Goal: Task Accomplishment & Management: Manage account settings

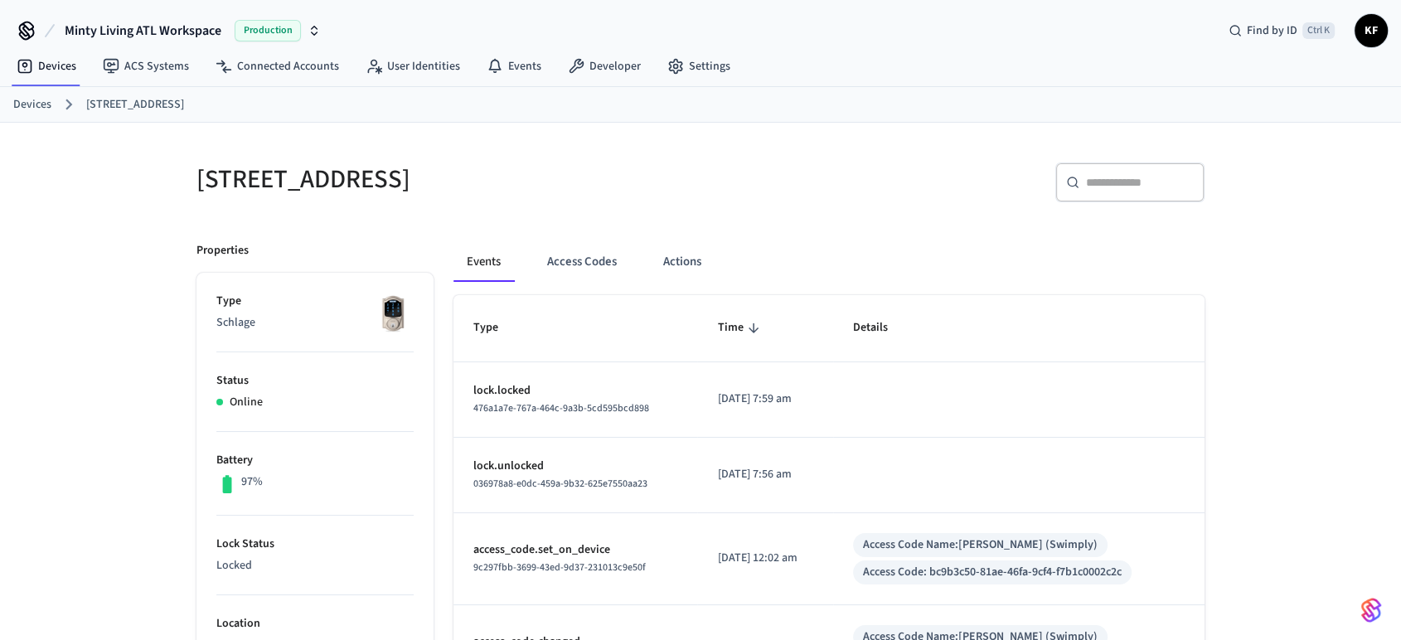
click at [32, 109] on link "Devices" at bounding box center [32, 104] width 38 height 17
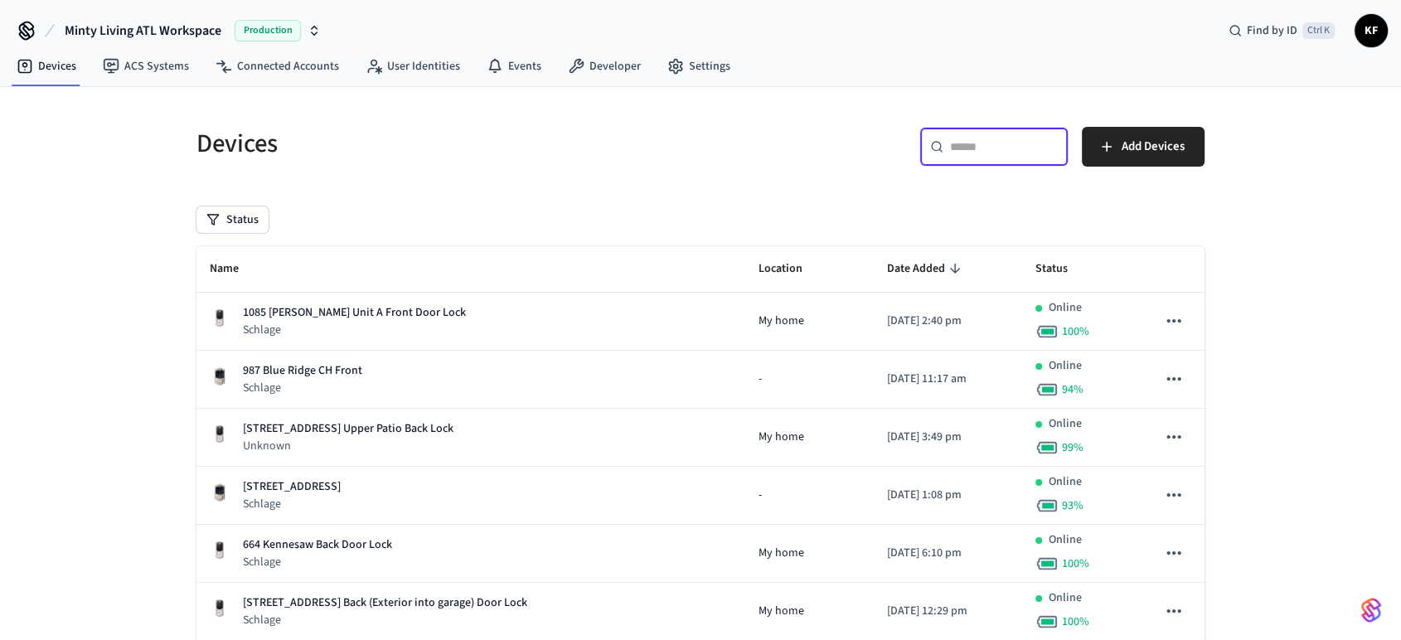
click at [982, 150] on input "text" at bounding box center [1004, 146] width 108 height 17
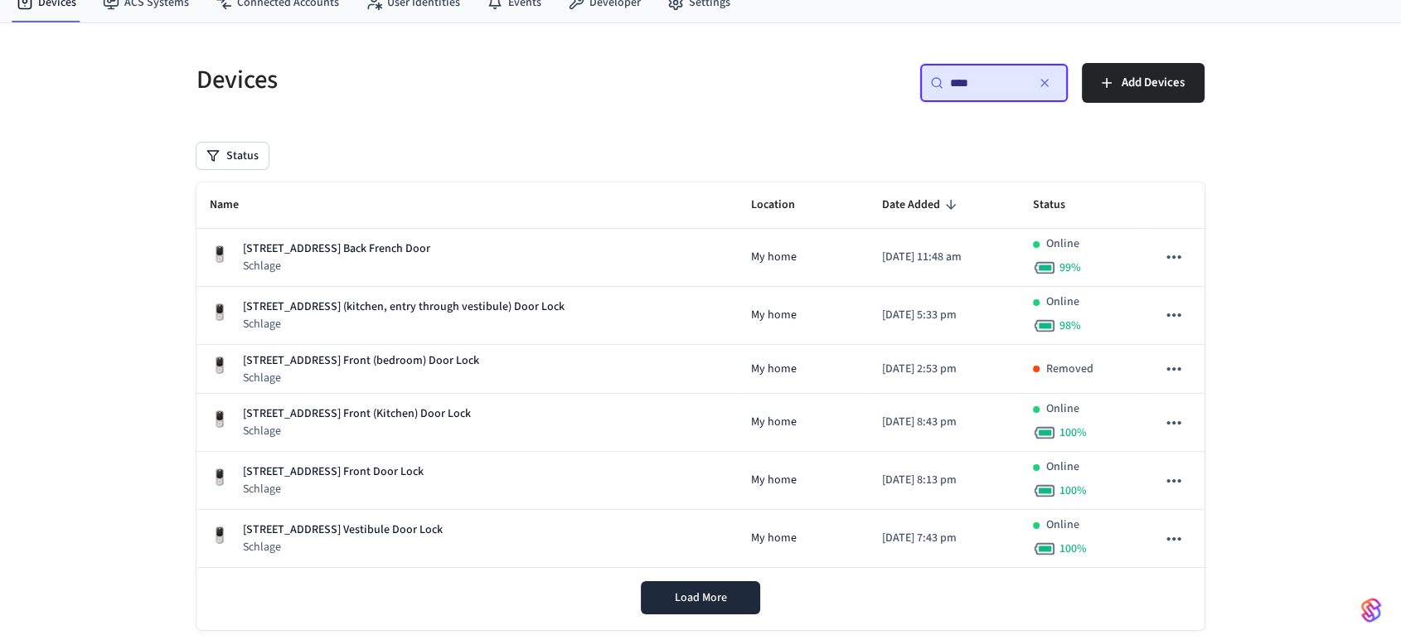
scroll to position [98, 0]
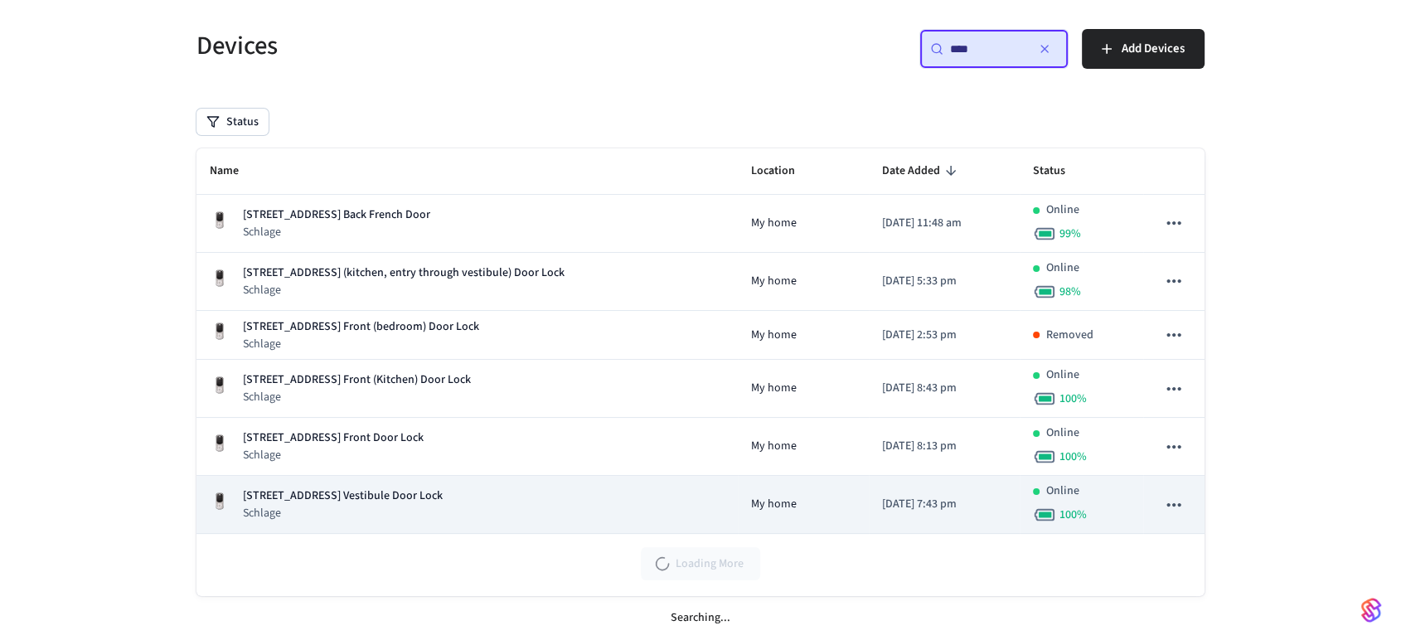
type input "***"
click at [349, 517] on p "Schlage" at bounding box center [343, 513] width 200 height 17
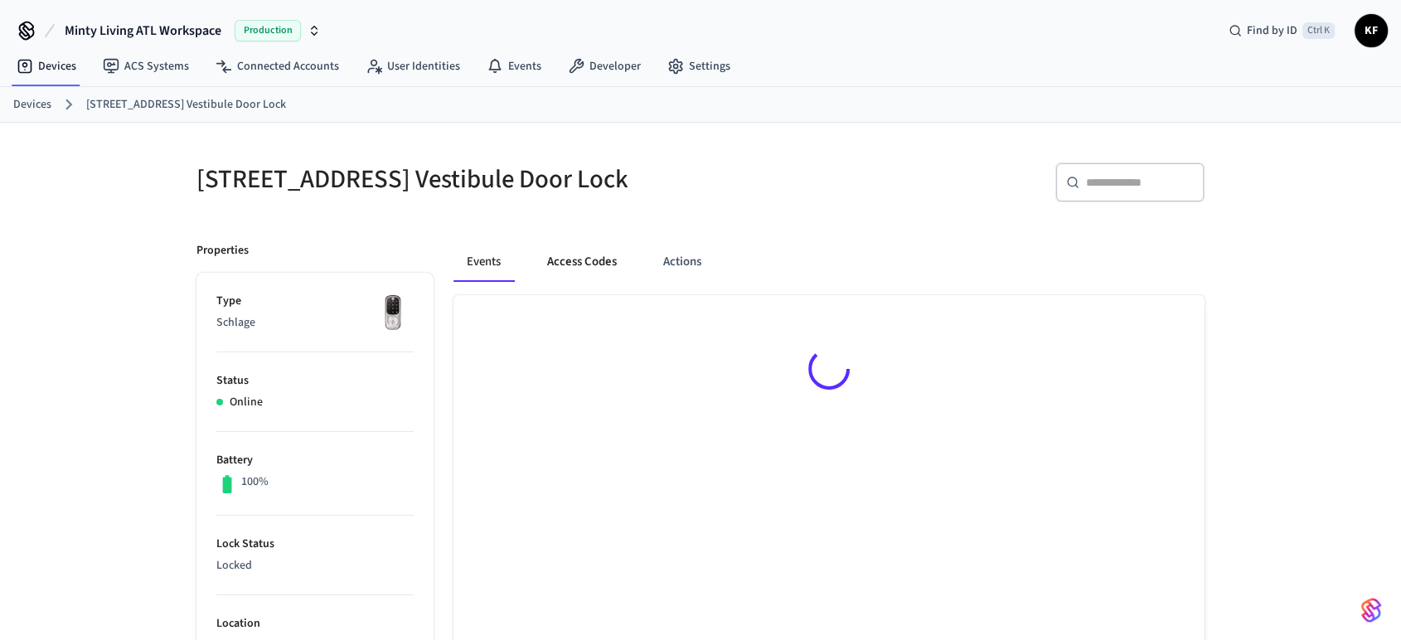
click at [579, 275] on button "Access Codes" at bounding box center [582, 262] width 96 height 40
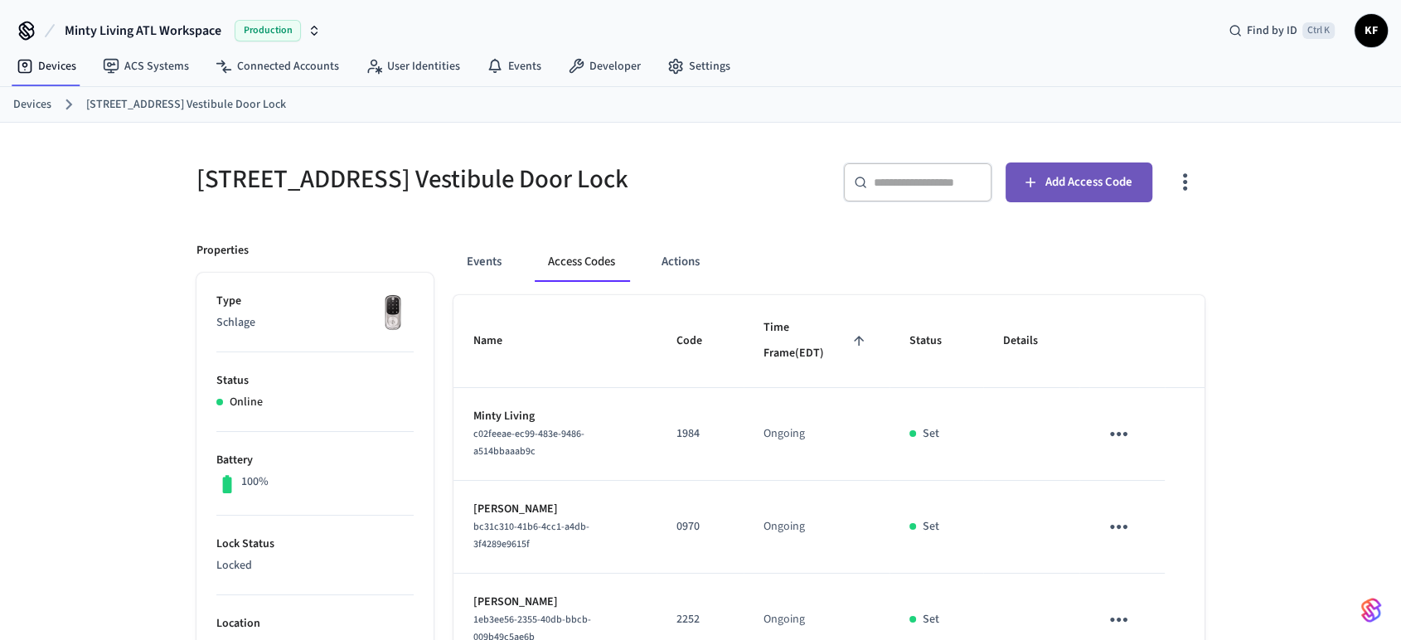
click at [1048, 194] on button "Add Access Code" at bounding box center [1079, 182] width 147 height 40
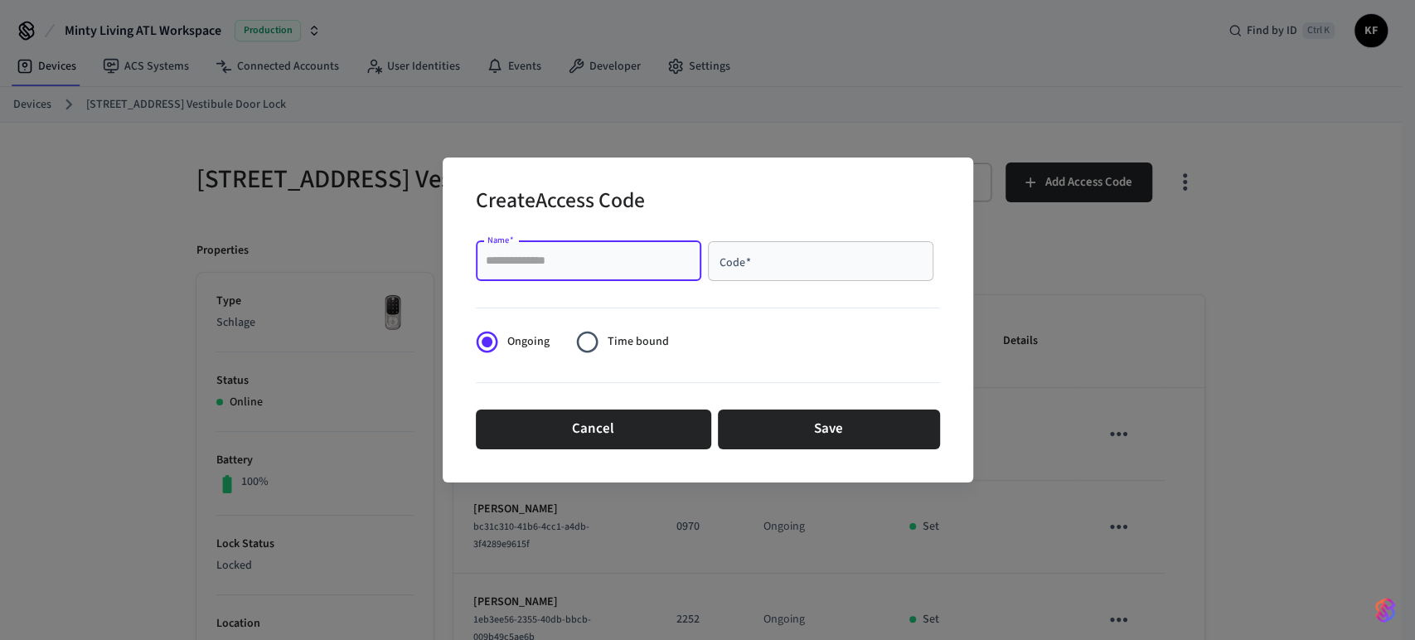
paste input "**********"
type input "**********"
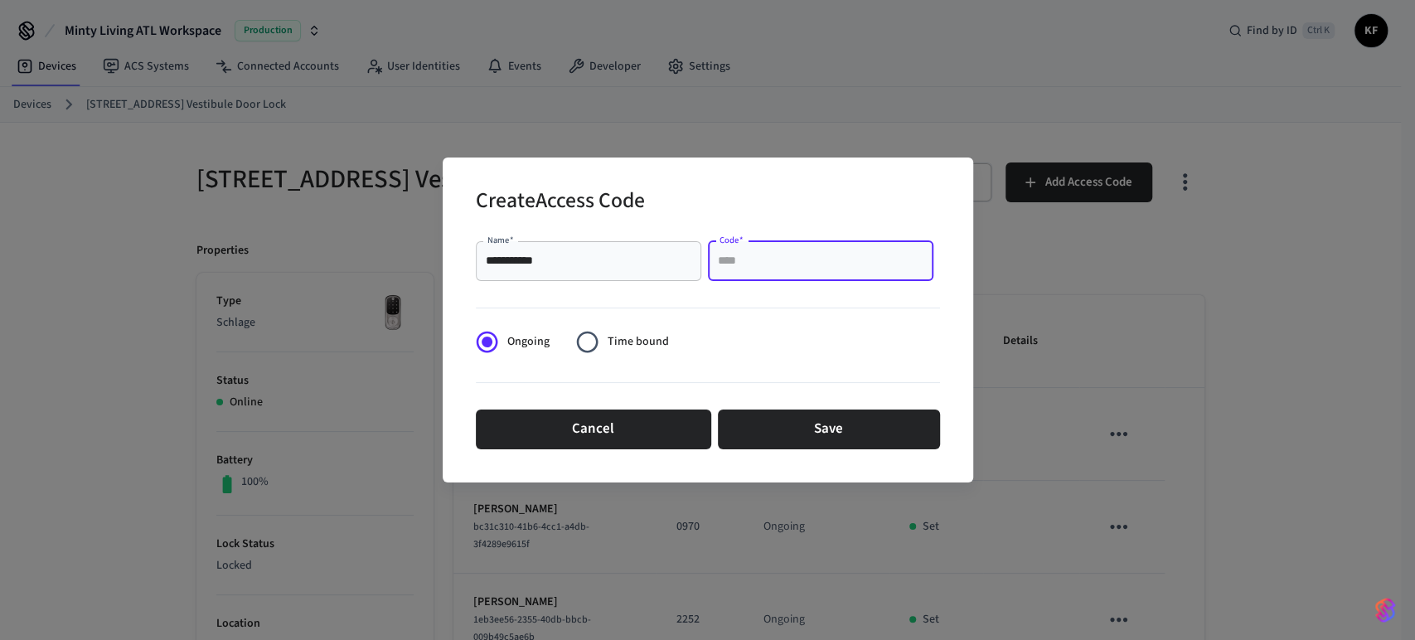
click at [738, 264] on input "Code   *" at bounding box center [821, 261] width 206 height 17
type input "*"
type input "****"
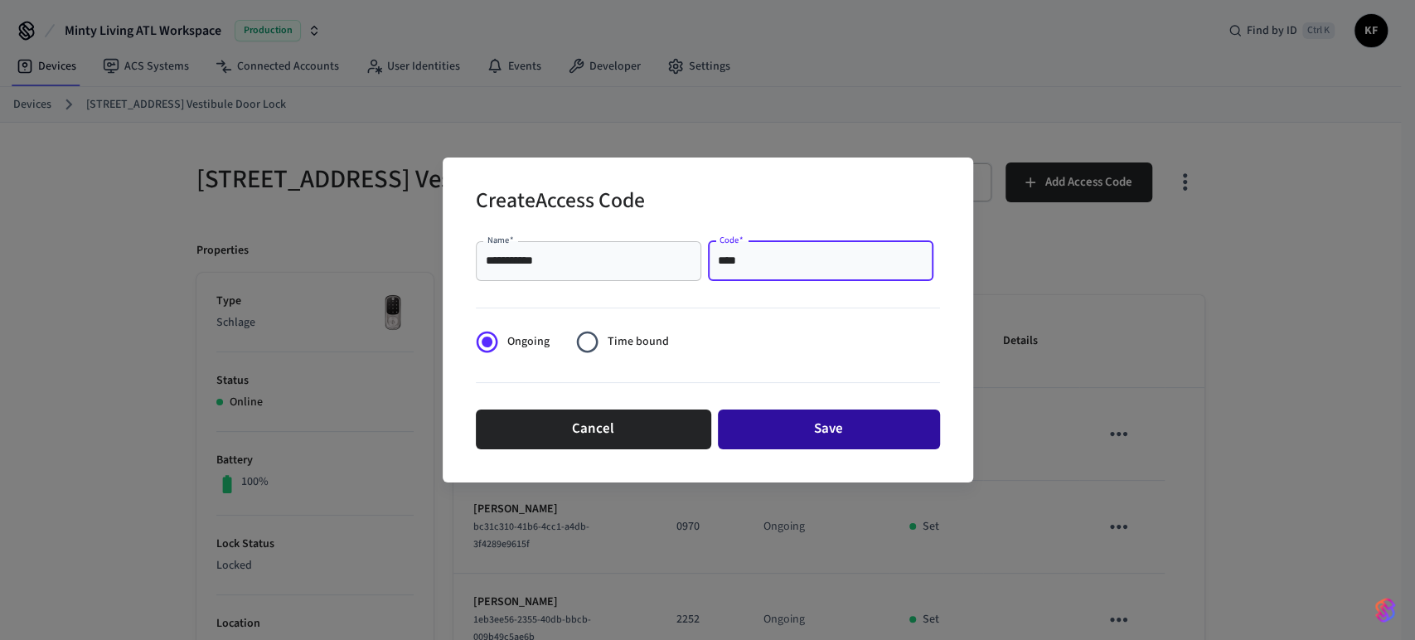
click at [814, 426] on button "Save" at bounding box center [829, 430] width 222 height 40
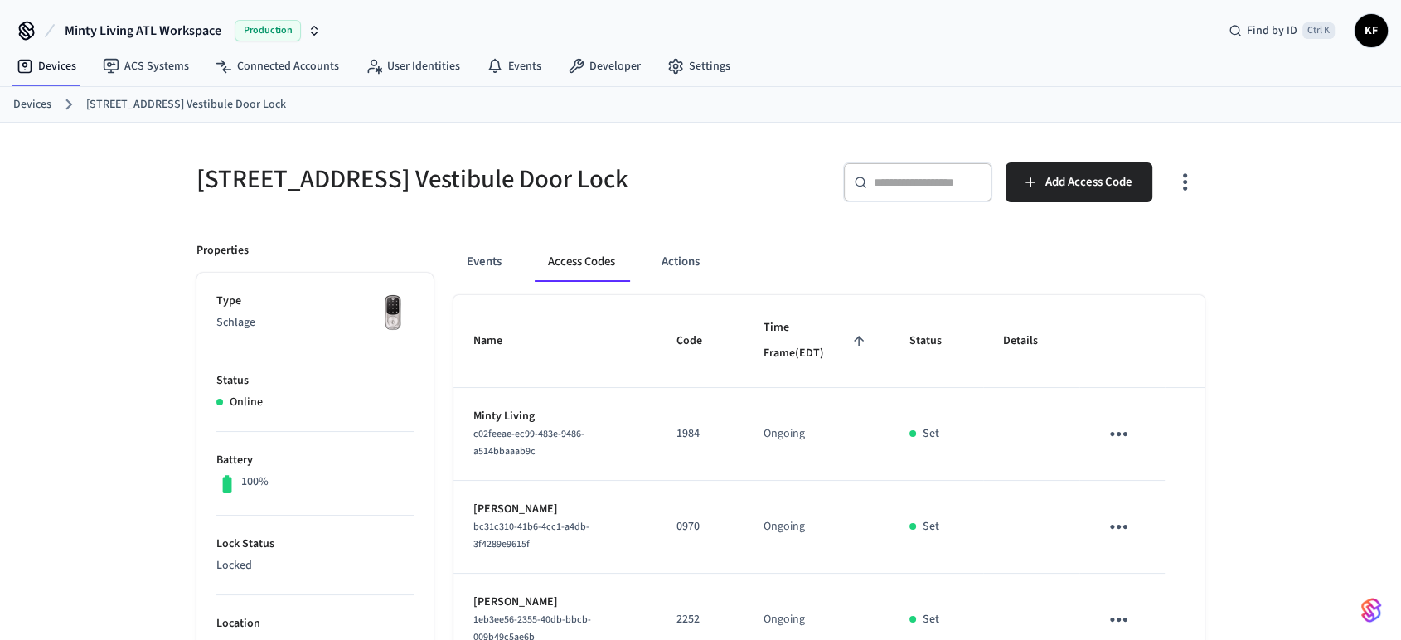
click at [39, 99] on link "Devices" at bounding box center [32, 104] width 38 height 17
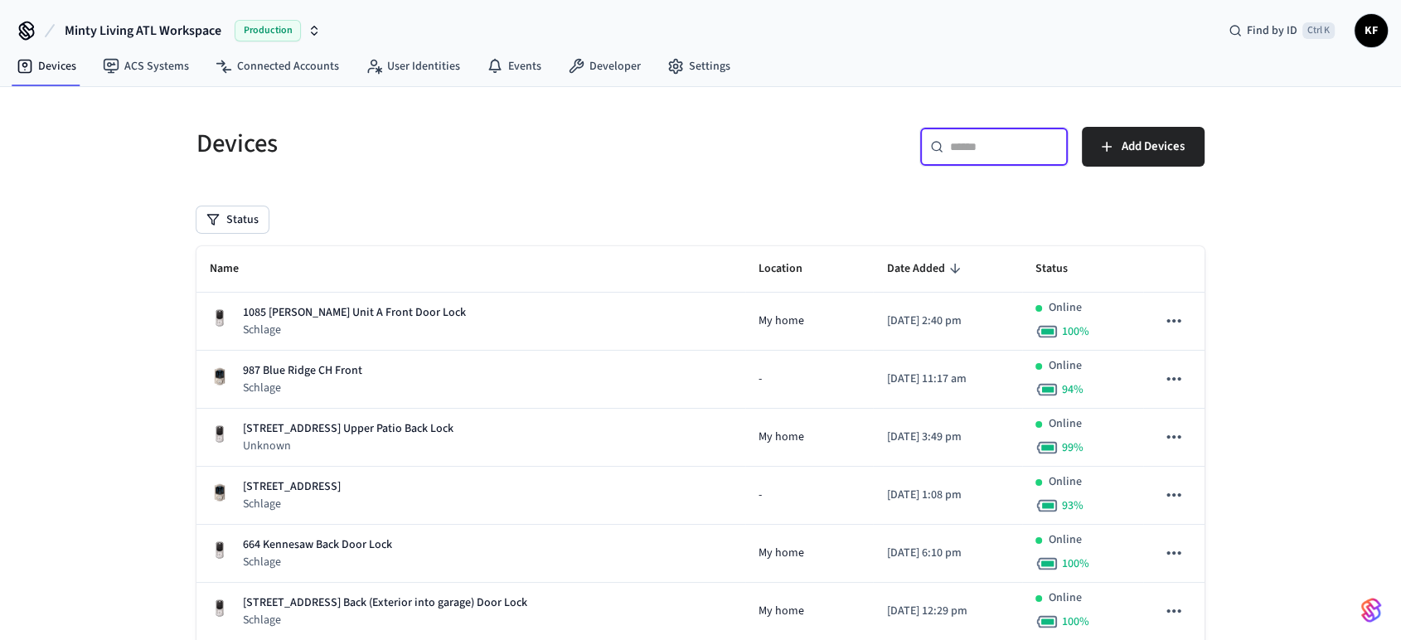
click at [960, 145] on input "text" at bounding box center [1004, 146] width 108 height 17
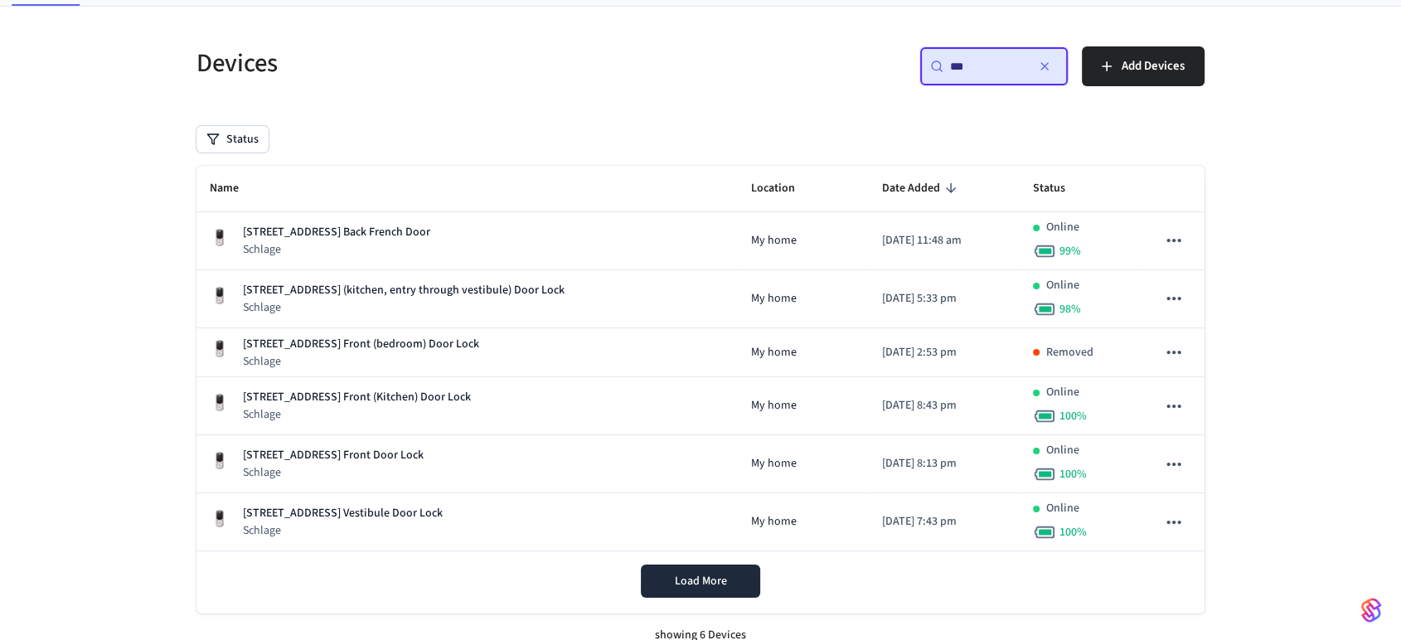
scroll to position [98, 0]
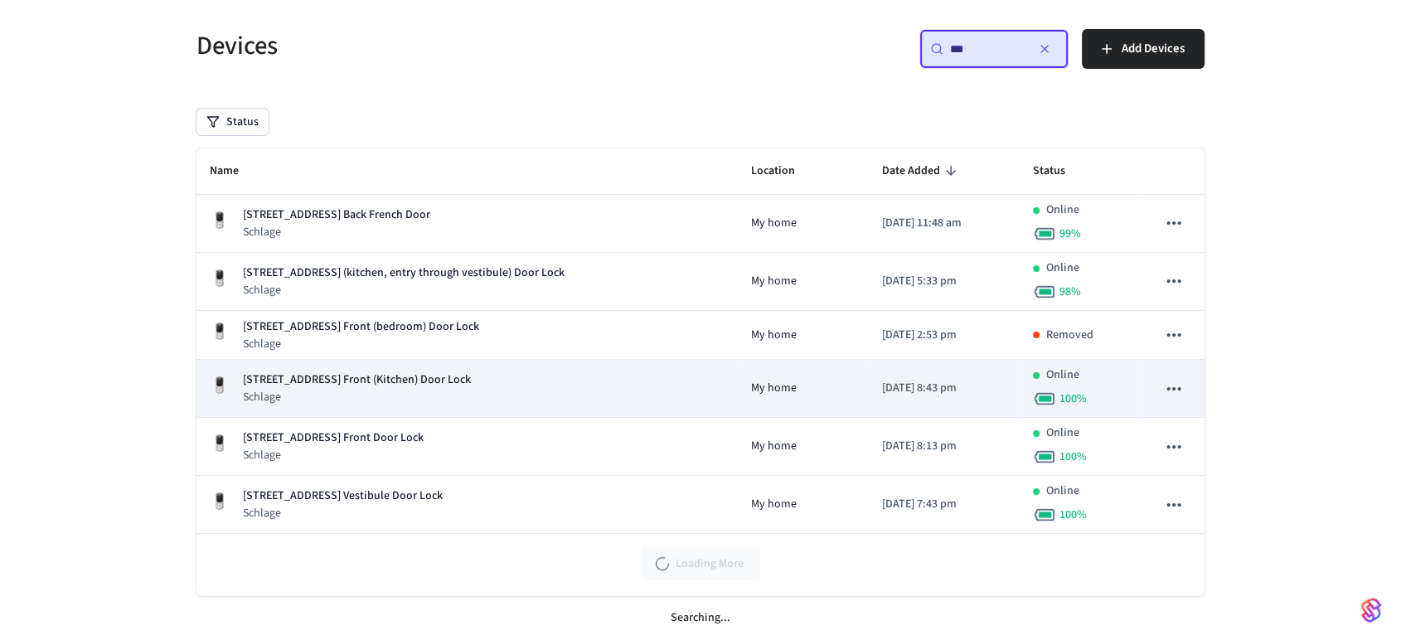
type input "***"
click at [454, 404] on p "Schlage" at bounding box center [357, 397] width 228 height 17
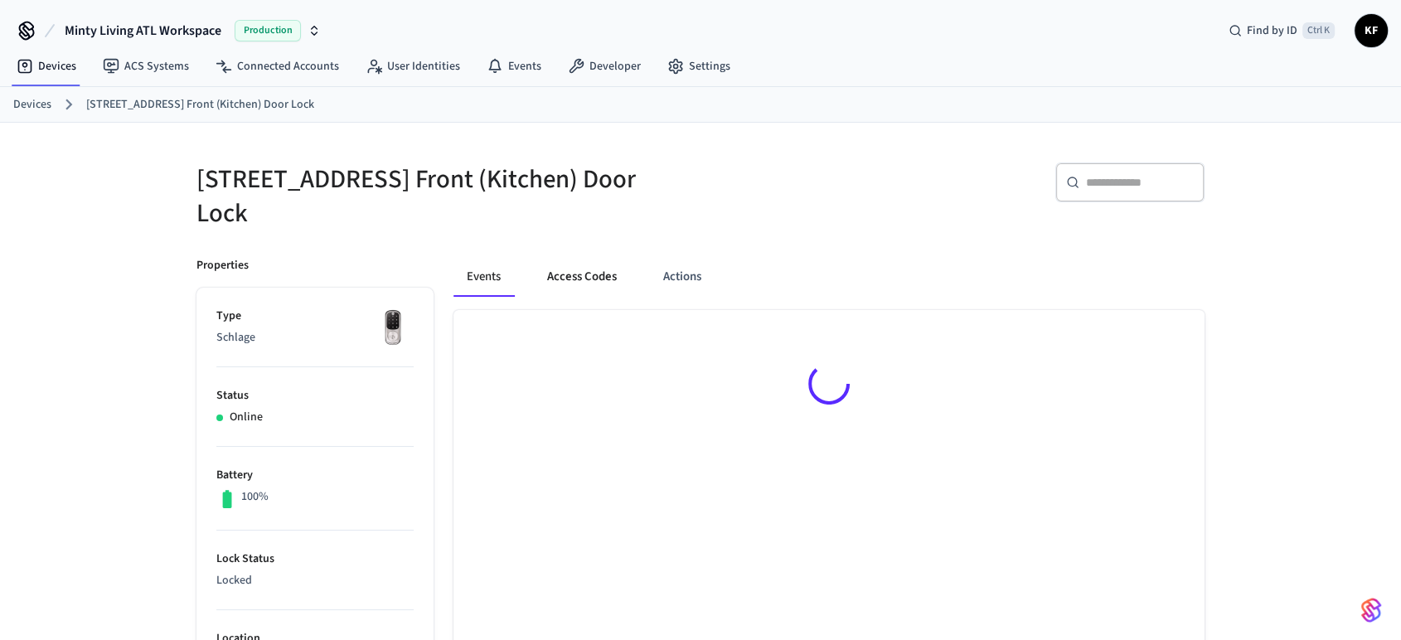
click at [572, 290] on button "Access Codes" at bounding box center [582, 277] width 96 height 40
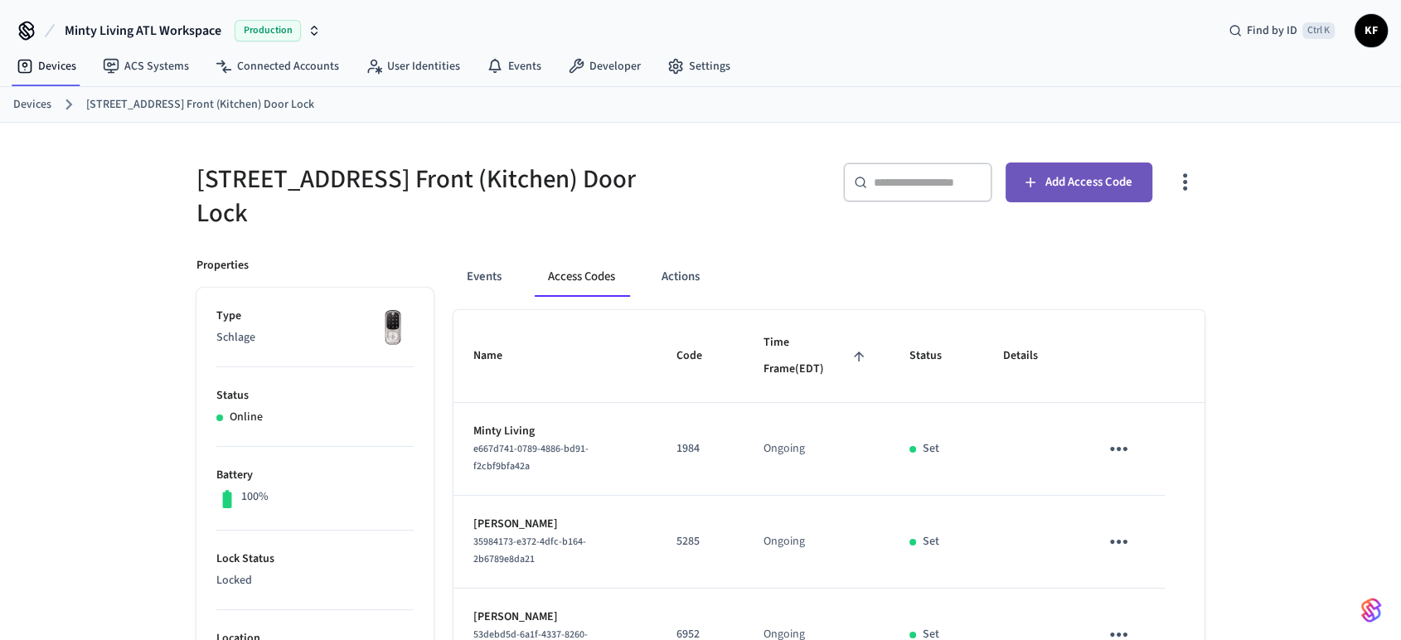
click at [1118, 175] on span "Add Access Code" at bounding box center [1088, 183] width 87 height 22
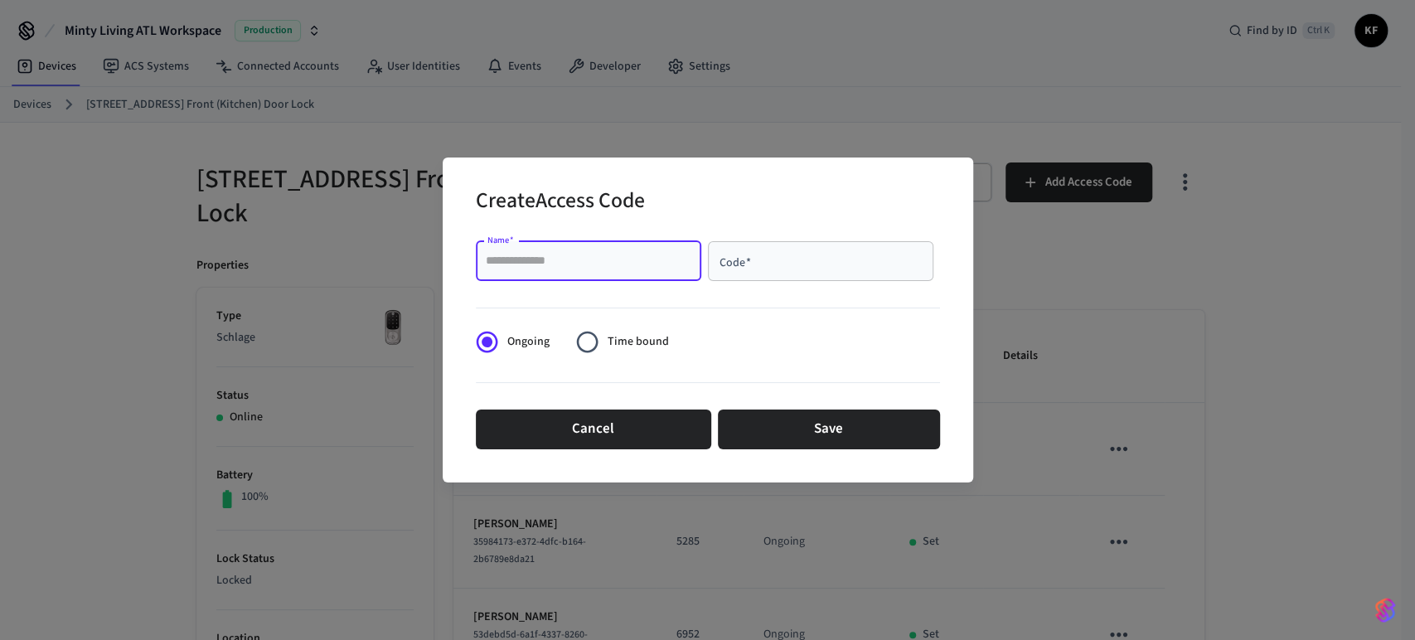
paste input "**********"
type input "**********"
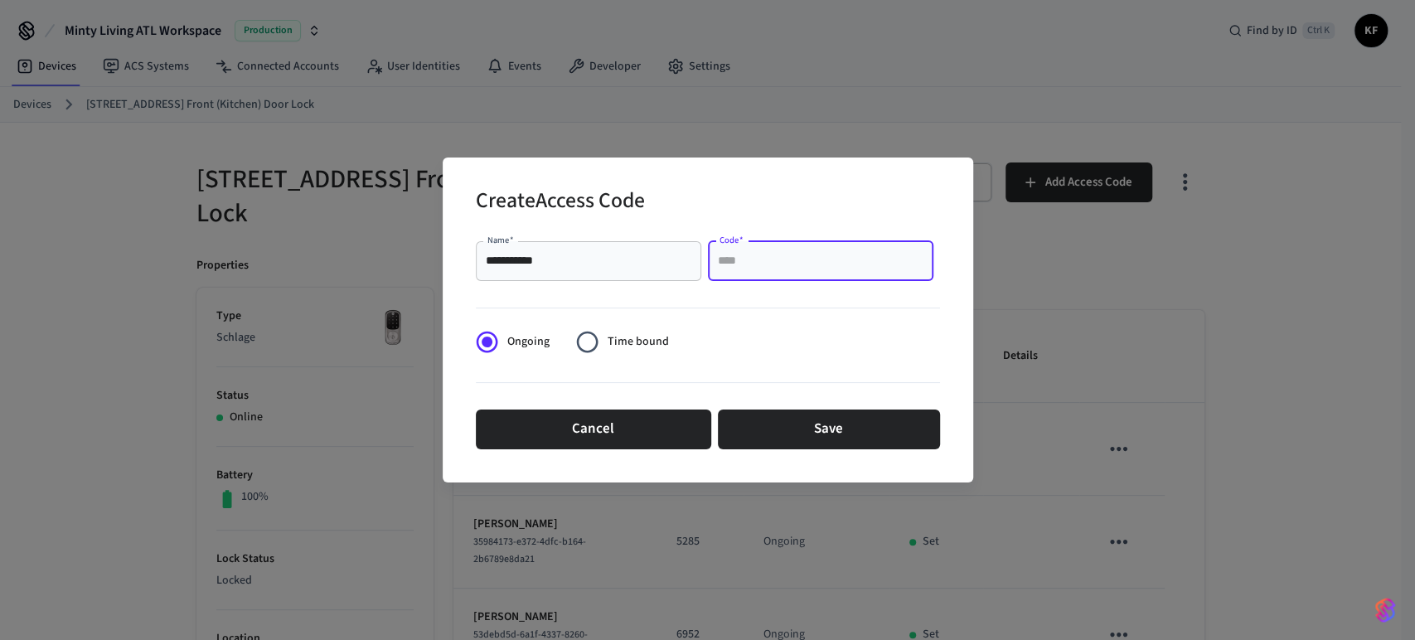
click at [754, 262] on input "Code   *" at bounding box center [821, 261] width 206 height 17
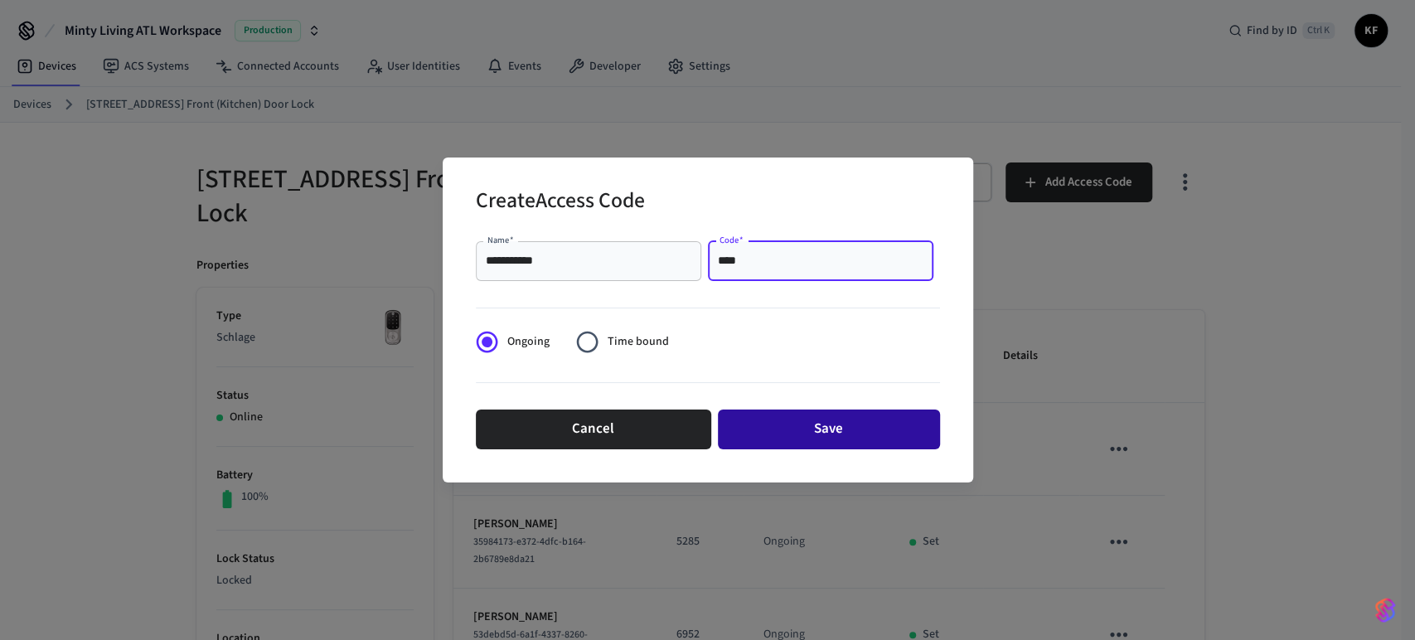
type input "****"
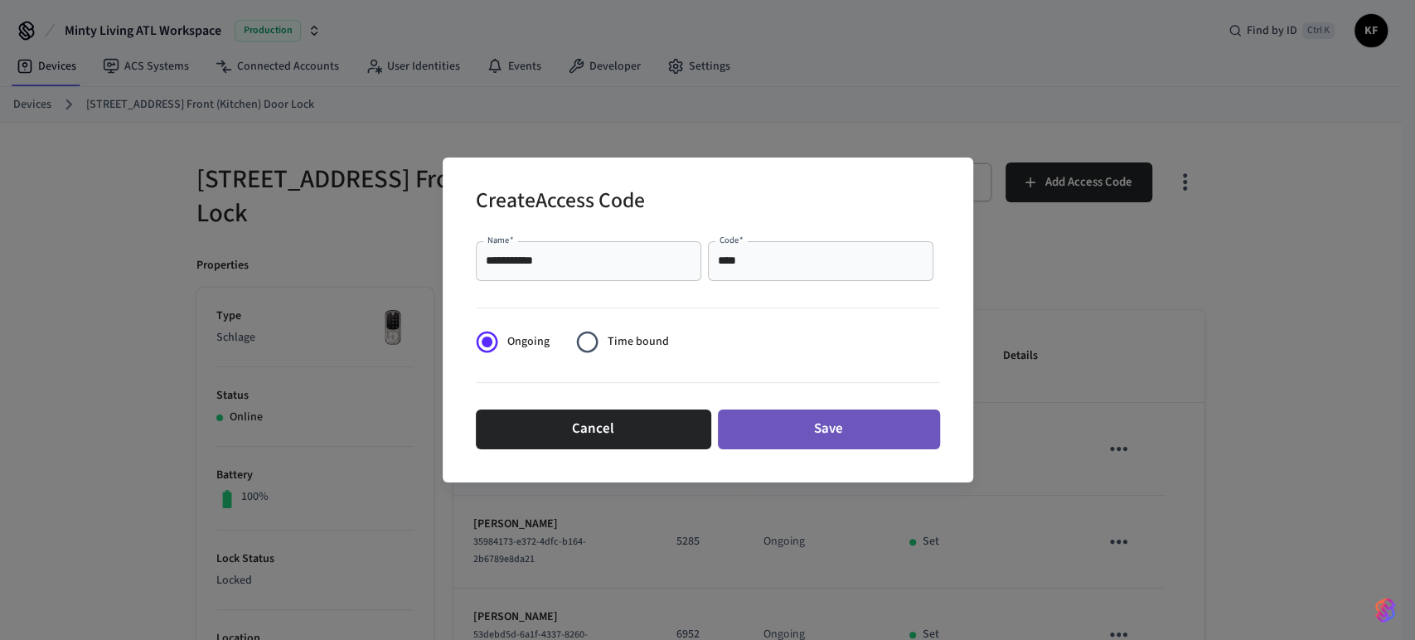
click at [804, 424] on button "Save" at bounding box center [829, 430] width 222 height 40
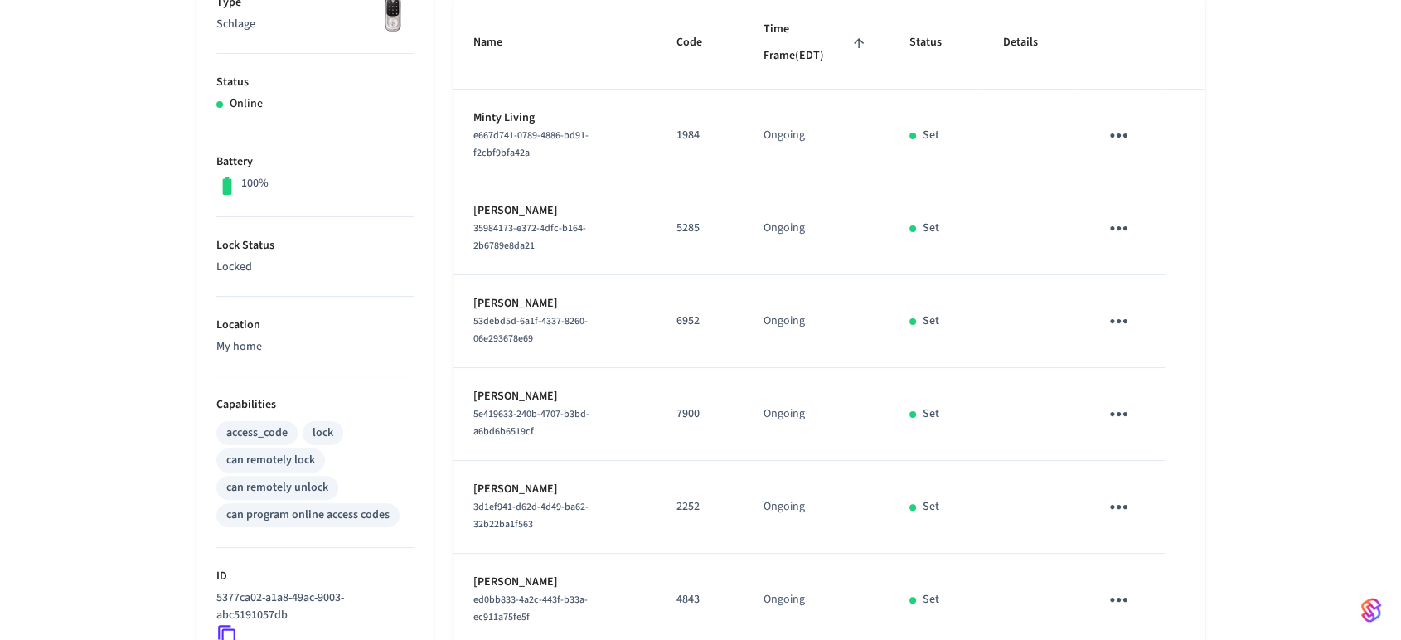
scroll to position [319, 0]
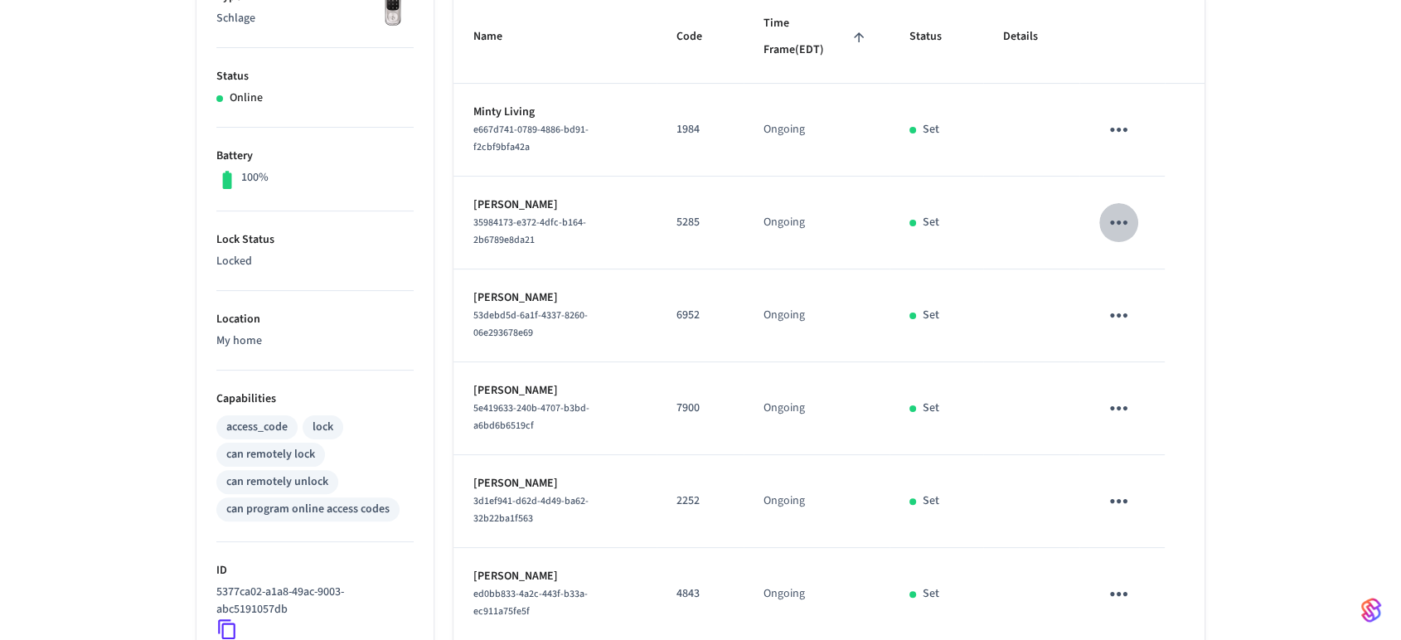
click at [1113, 219] on icon "sticky table" at bounding box center [1119, 223] width 26 height 26
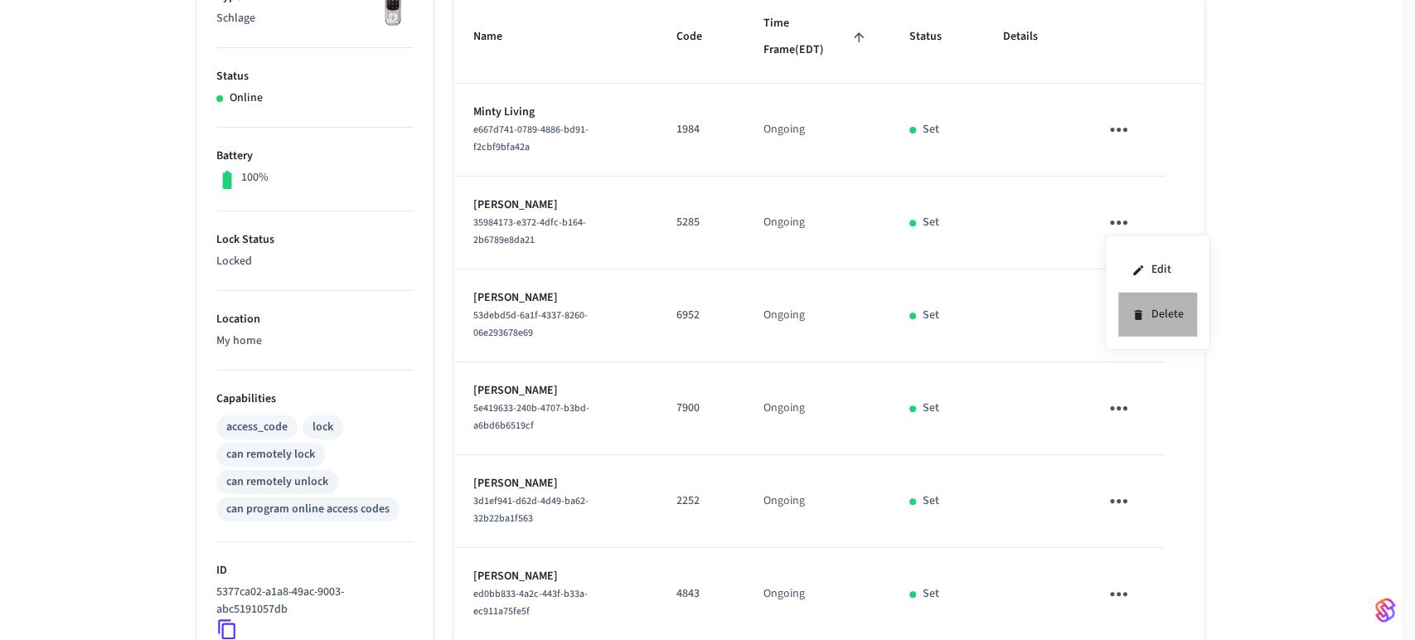
click at [1159, 303] on li "Delete" at bounding box center [1157, 315] width 79 height 44
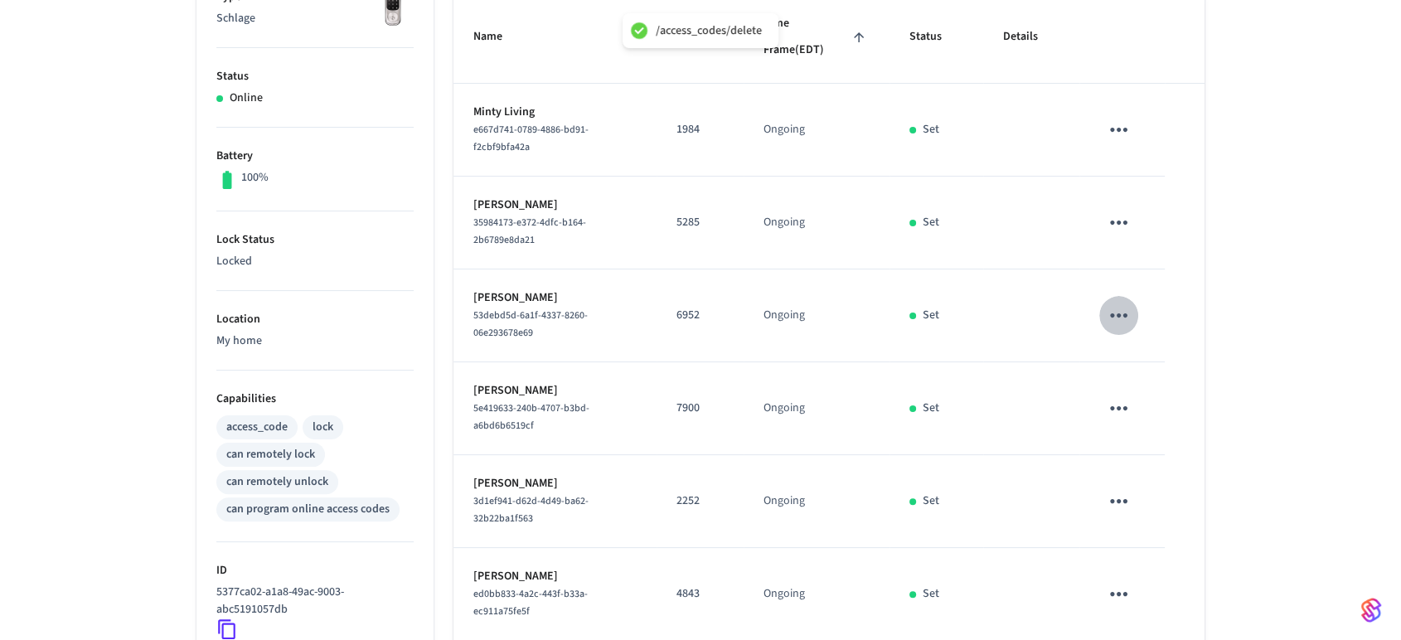
click at [1121, 317] on icon "sticky table" at bounding box center [1119, 316] width 26 height 26
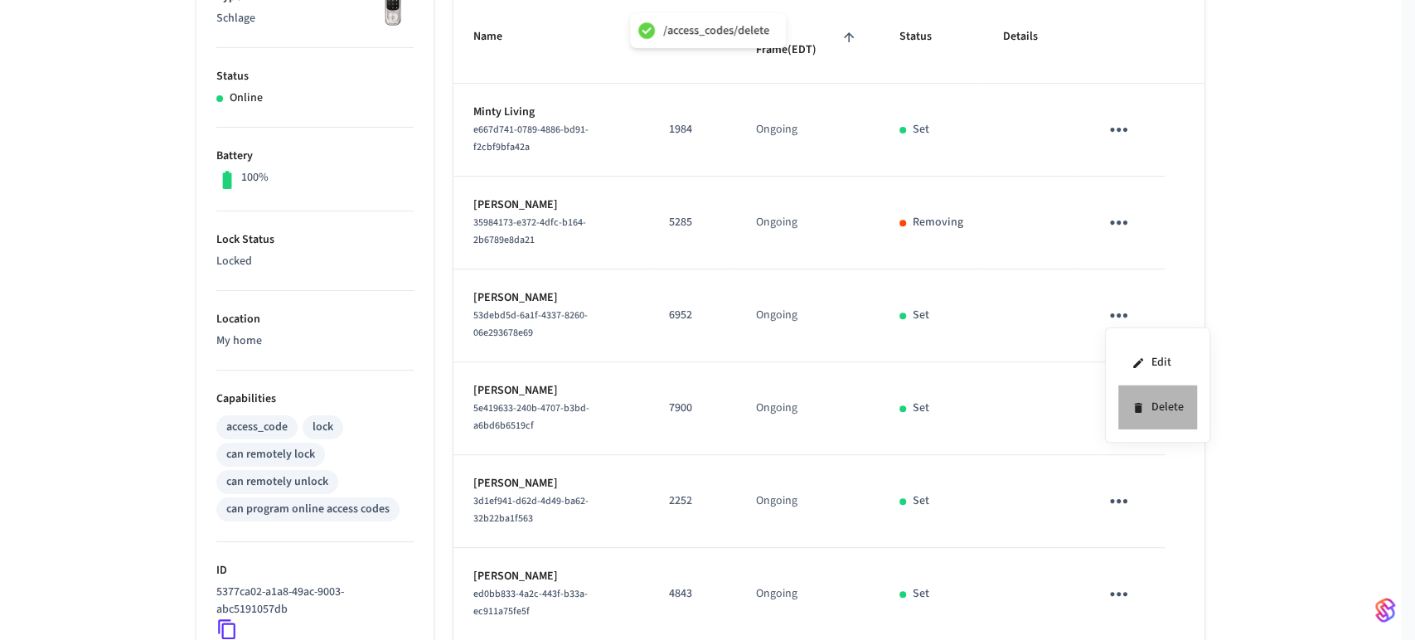
click at [1157, 394] on li "Delete" at bounding box center [1157, 408] width 79 height 44
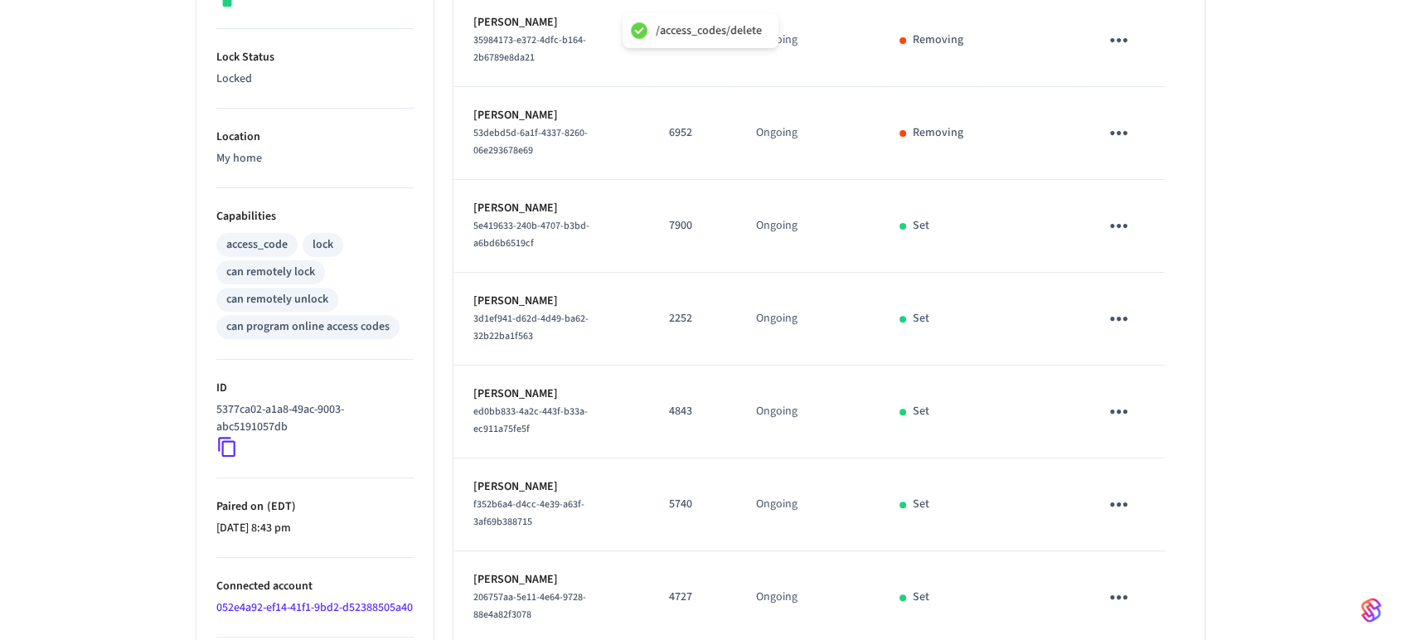
scroll to position [584, 0]
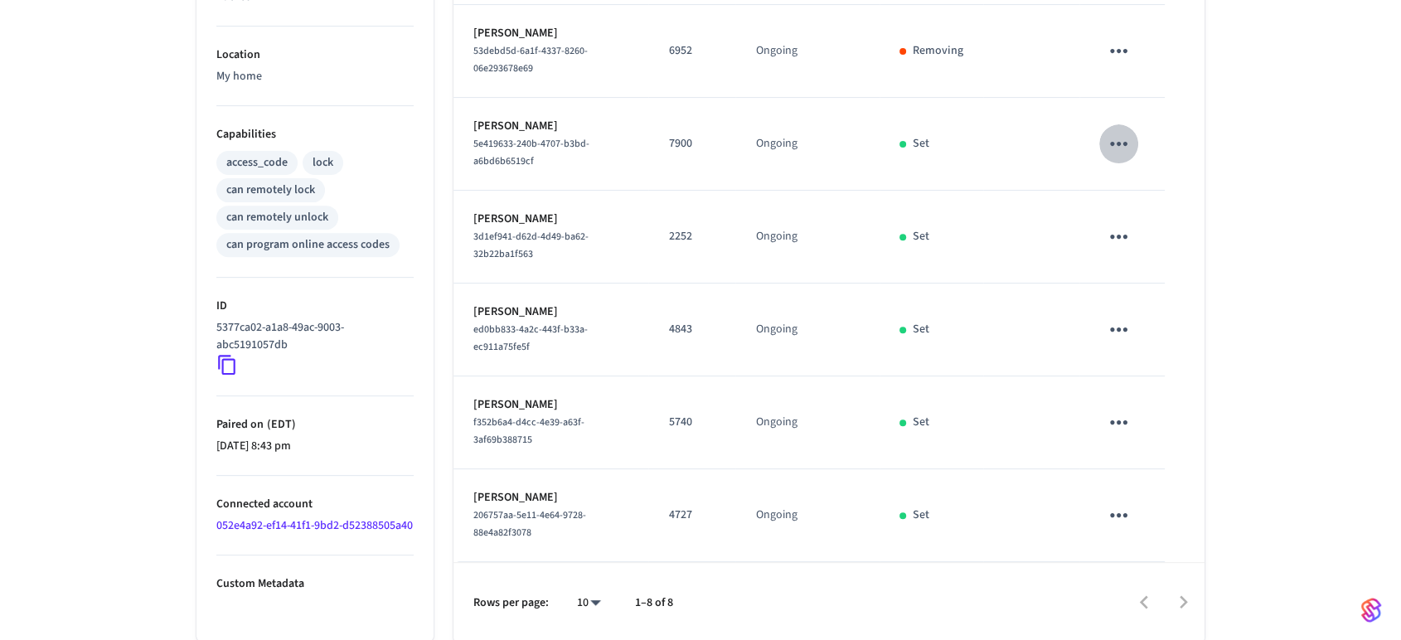
click at [1119, 159] on button "sticky table" at bounding box center [1118, 143] width 39 height 39
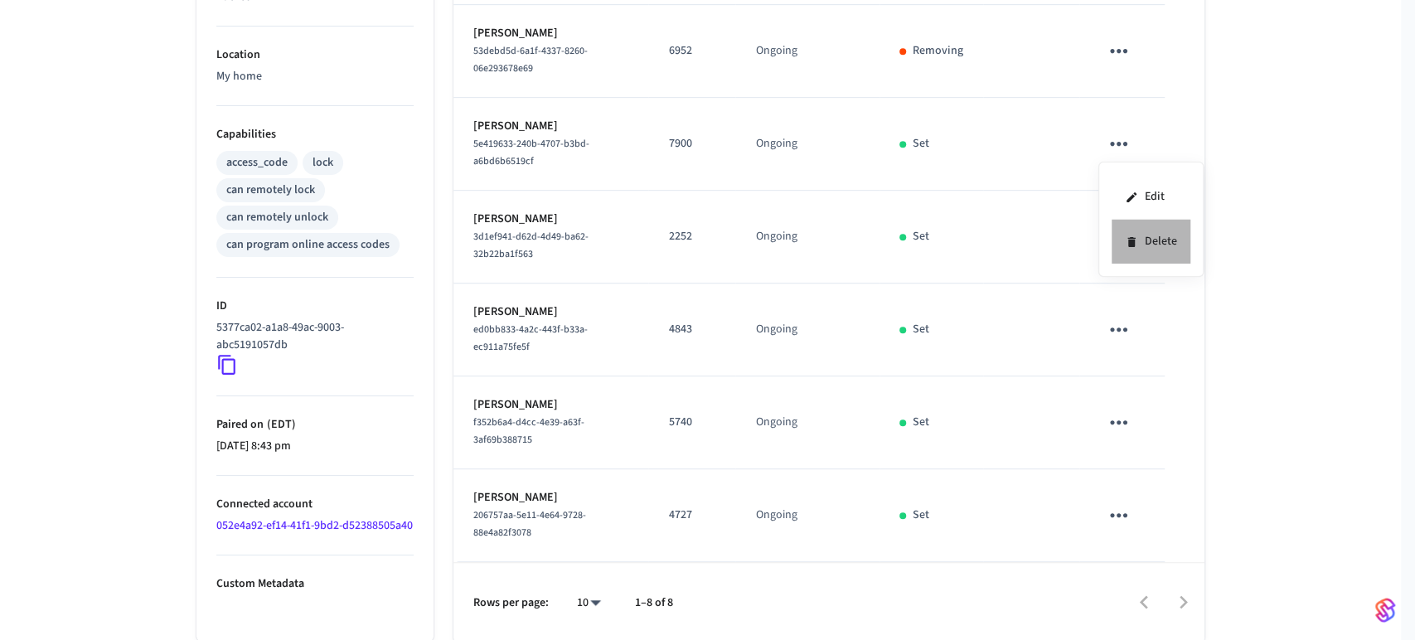
click at [1182, 255] on li "Delete" at bounding box center [1151, 242] width 79 height 44
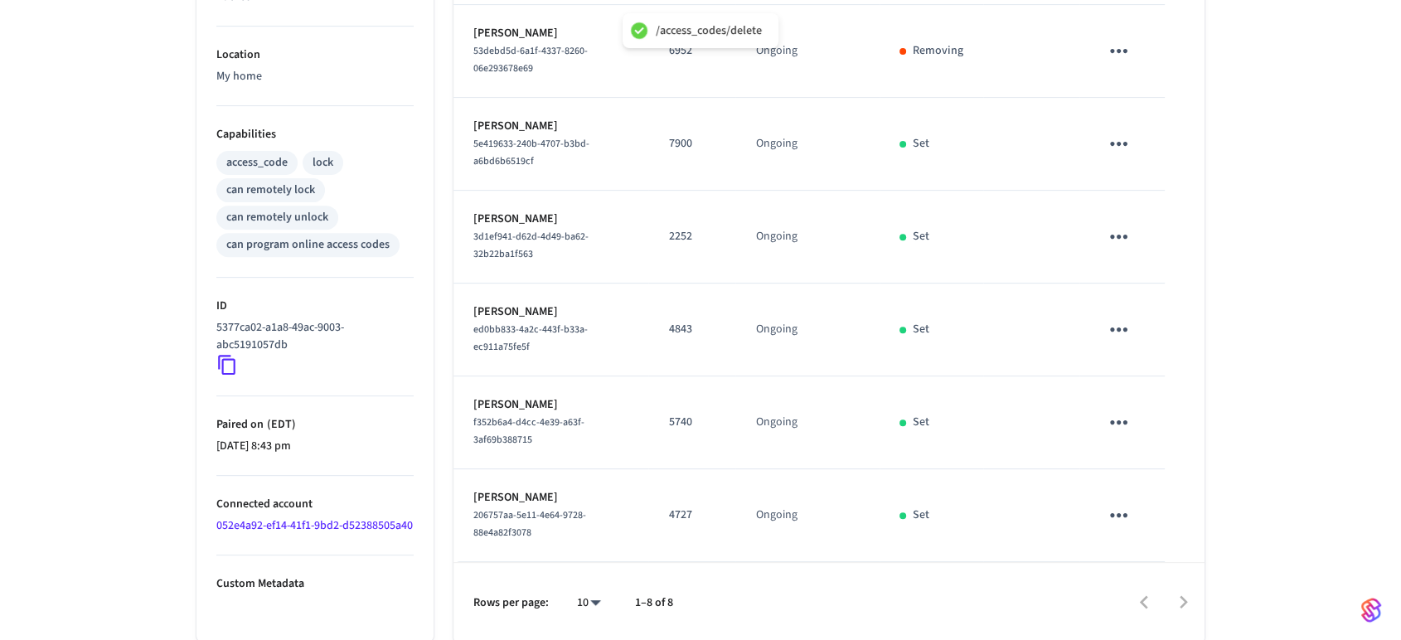
scroll to position [0, 0]
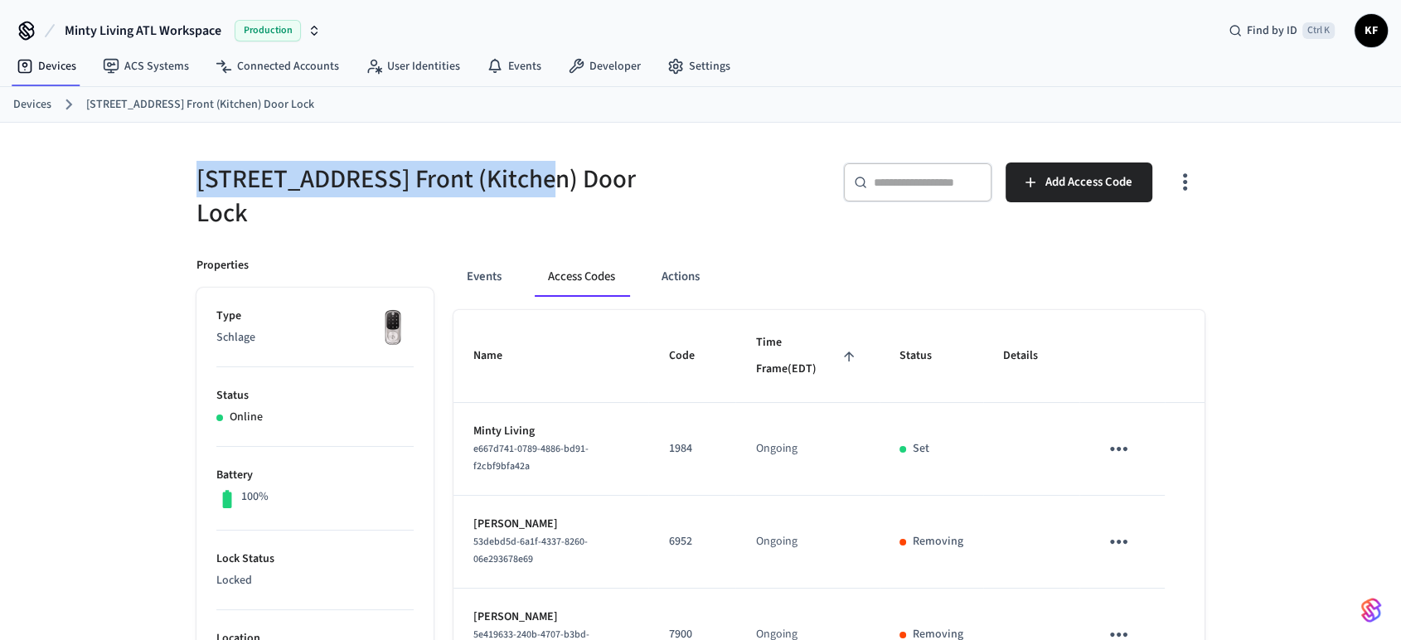
drag, startPoint x: 192, startPoint y: 175, endPoint x: 537, endPoint y: 152, distance: 346.5
click at [537, 152] on div "[STREET_ADDRESS] Front (Kitchen) Door Lock" at bounding box center [434, 187] width 514 height 88
drag, startPoint x: 179, startPoint y: 178, endPoint x: 473, endPoint y: 170, distance: 294.4
click at [473, 170] on div "[STREET_ADDRESS] Front (Kitchen) Door Lock" at bounding box center [434, 187] width 514 height 88
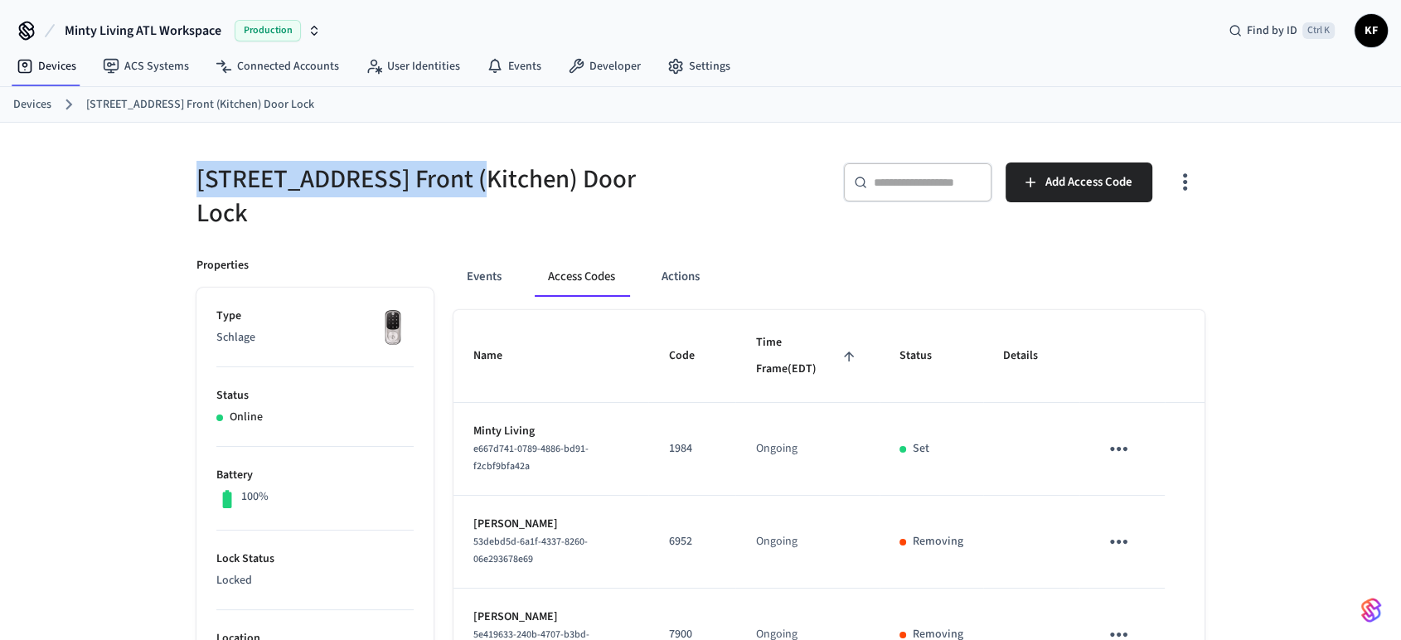
copy h5 "[STREET_ADDRESS]"
click at [33, 114] on ol "Devices [STREET_ADDRESS] Front (Kitchen) Door Lock" at bounding box center [707, 105] width 1388 height 22
click at [29, 103] on link "Devices" at bounding box center [32, 104] width 38 height 17
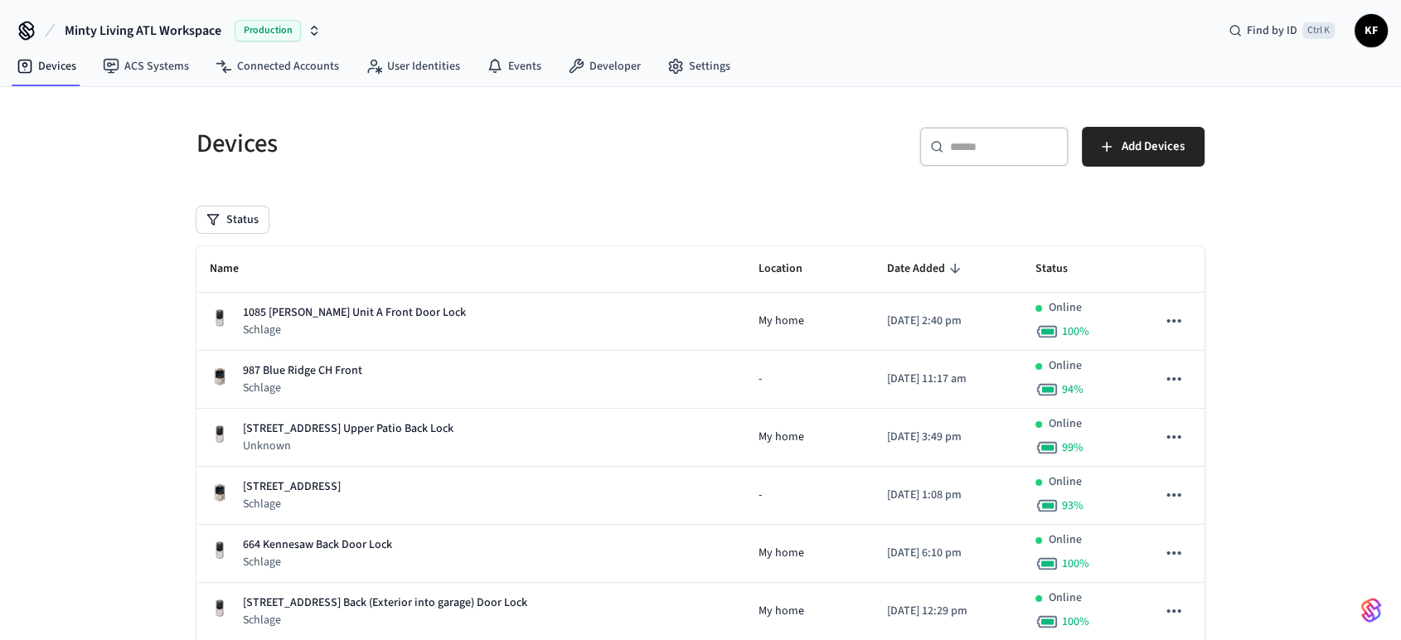
click at [915, 150] on div "​ ​ Add Devices" at bounding box center [957, 153] width 494 height 53
click at [975, 152] on input "text" at bounding box center [1004, 146] width 108 height 17
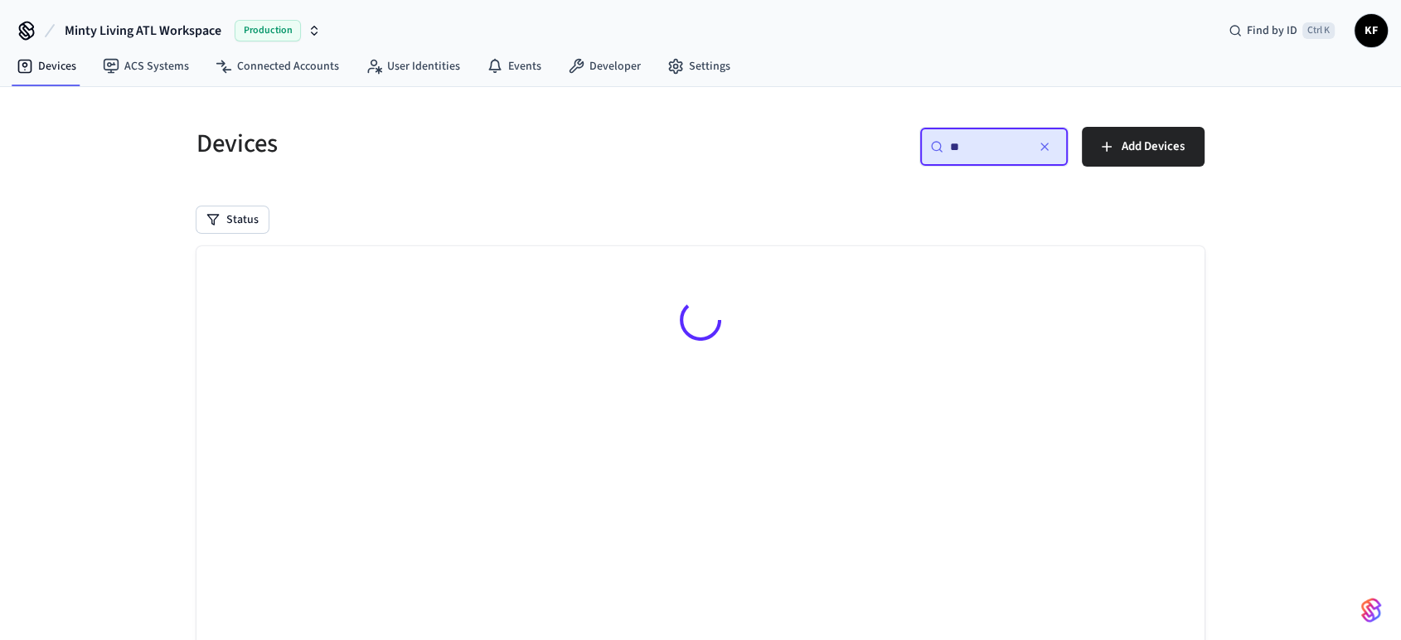
type input "*"
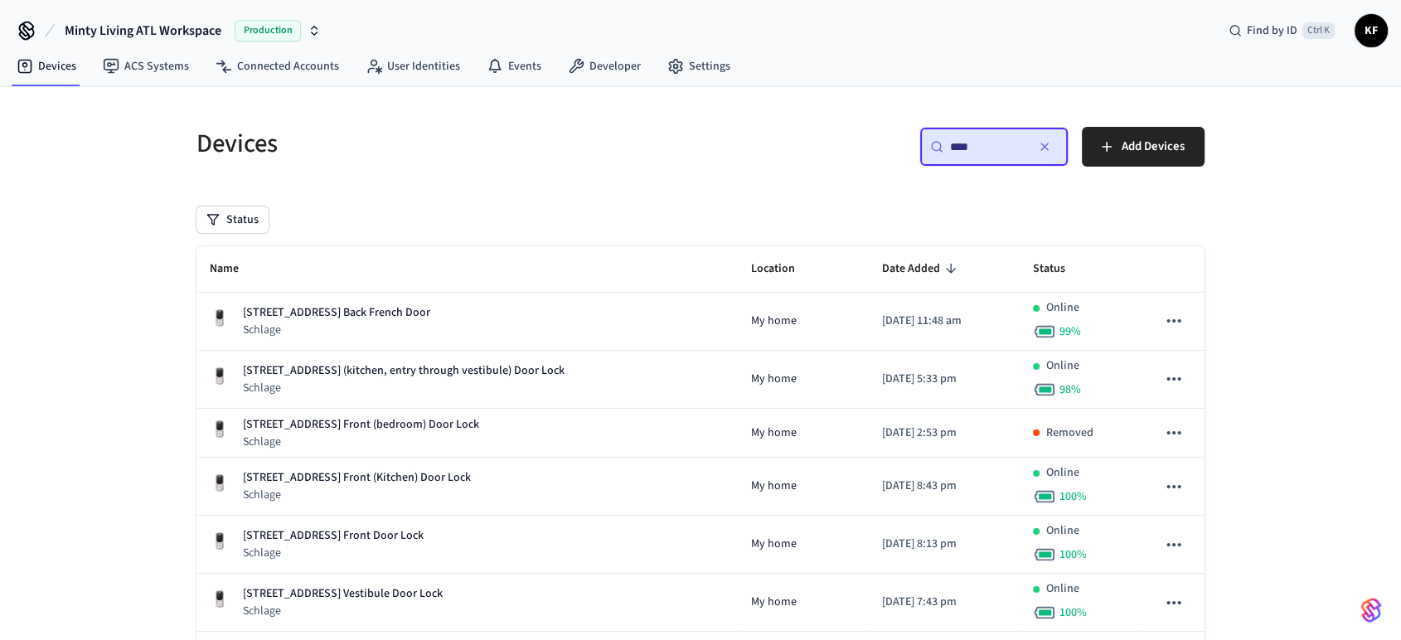
scroll to position [98, 0]
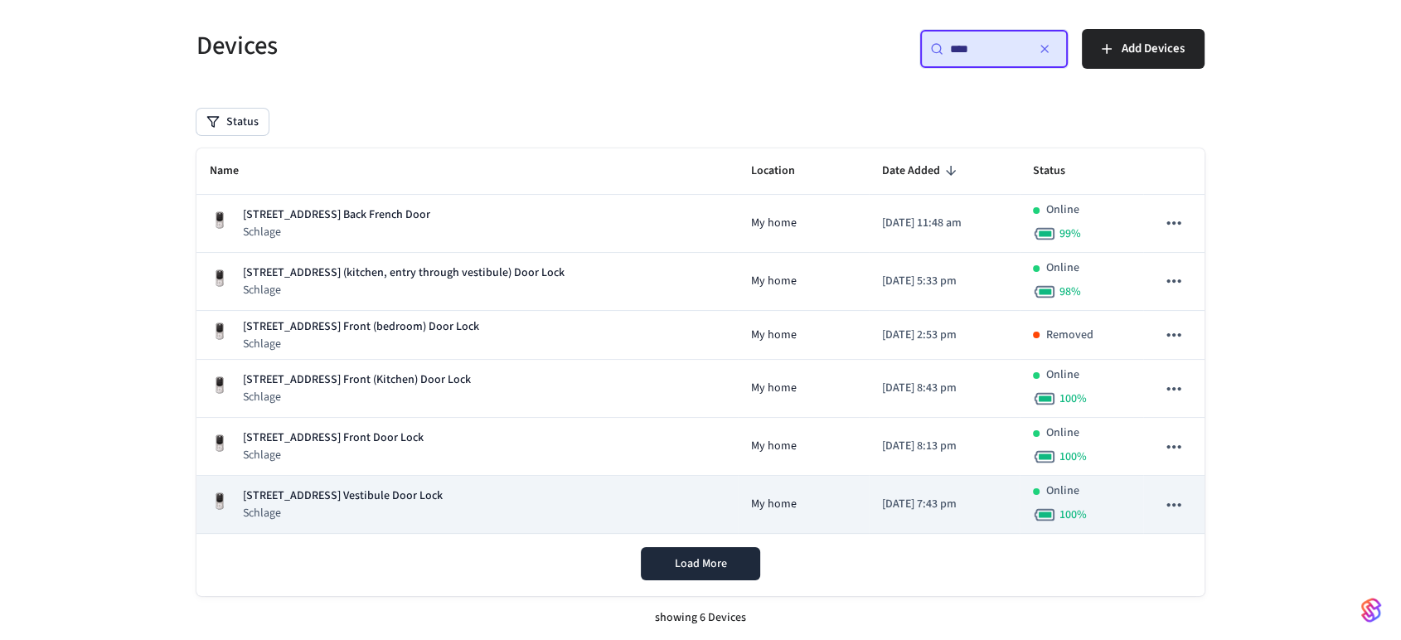
type input "***"
click at [380, 489] on p "[STREET_ADDRESS] Vestibule Door Lock" at bounding box center [343, 495] width 200 height 17
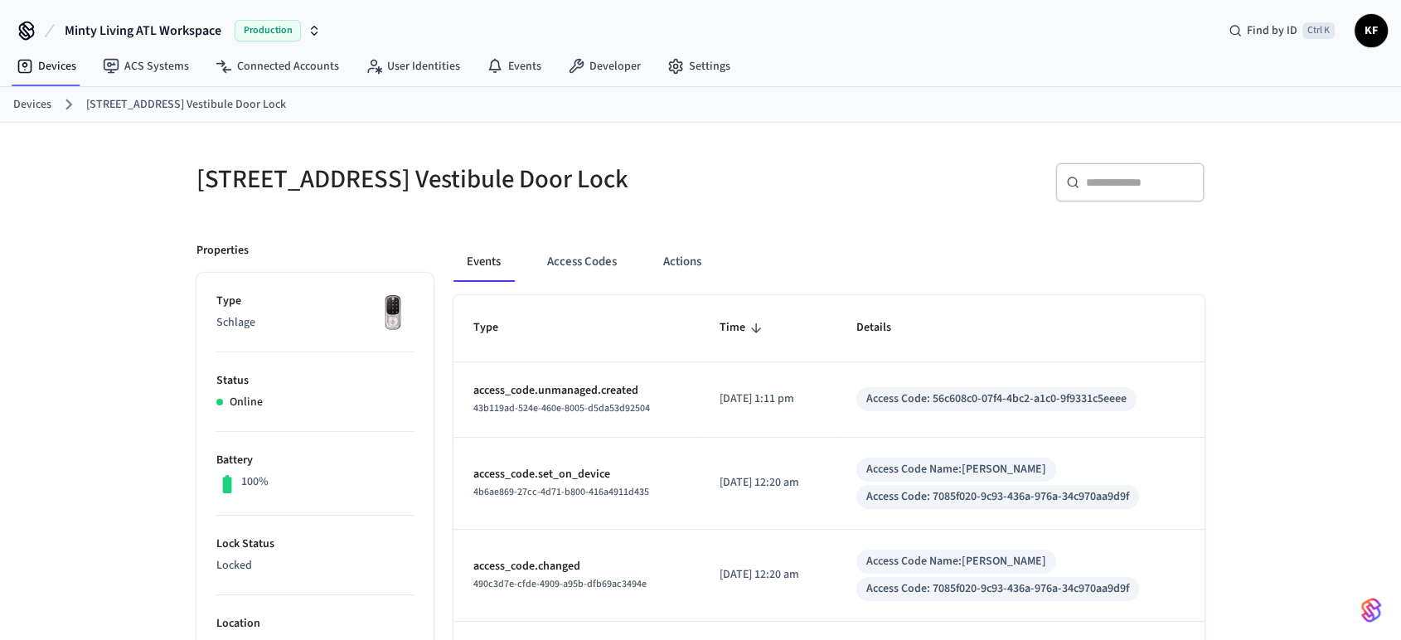
drag, startPoint x: 504, startPoint y: 177, endPoint x: 604, endPoint y: 174, distance: 100.3
click at [604, 174] on h5 "[STREET_ADDRESS] Vestibule Door Lock" at bounding box center [443, 179] width 494 height 34
copy h5 "Vestibule"
